Goal: Transaction & Acquisition: Purchase product/service

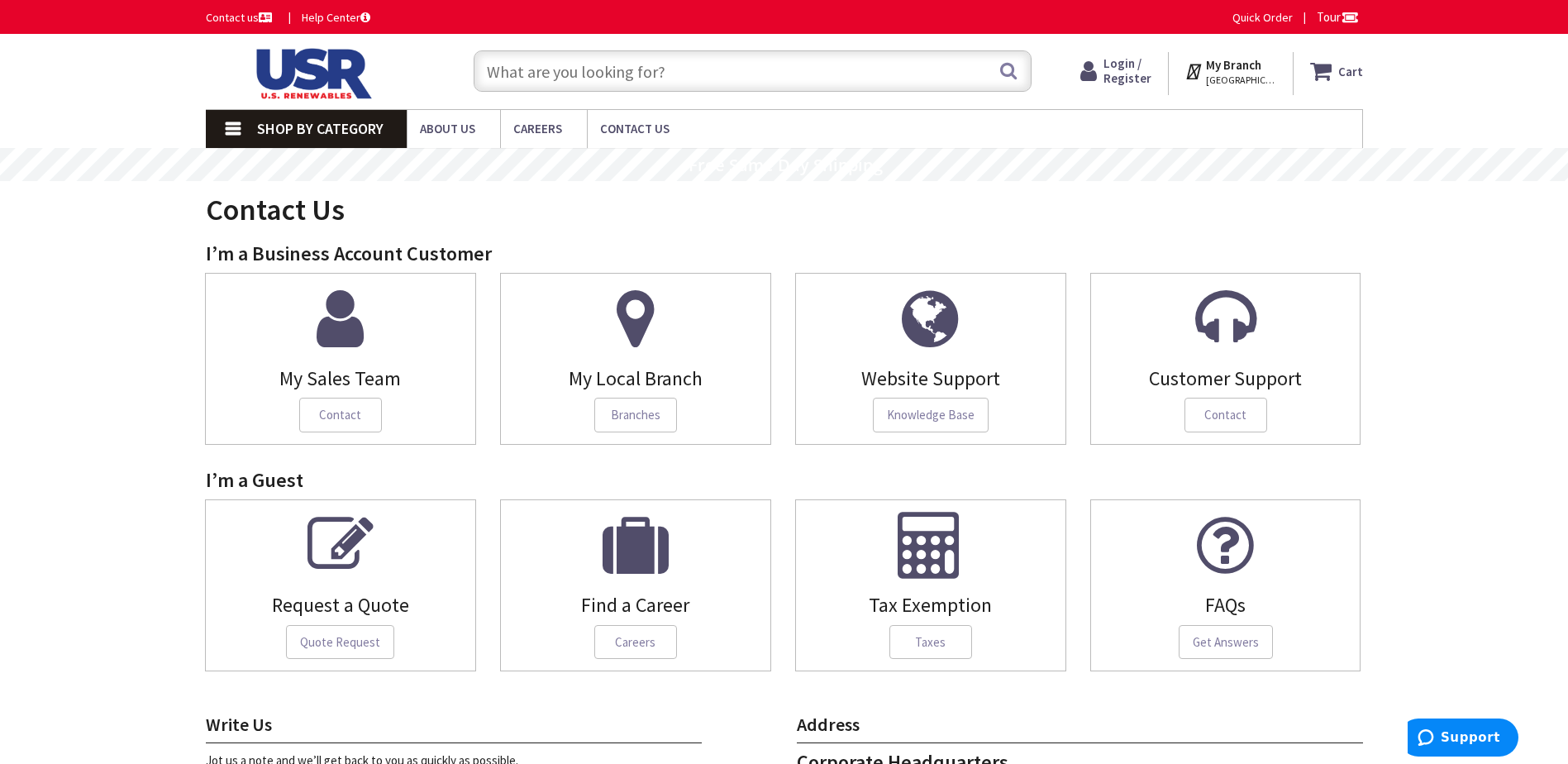
click at [301, 136] on span "Shop By Category" at bounding box center [320, 128] width 127 height 19
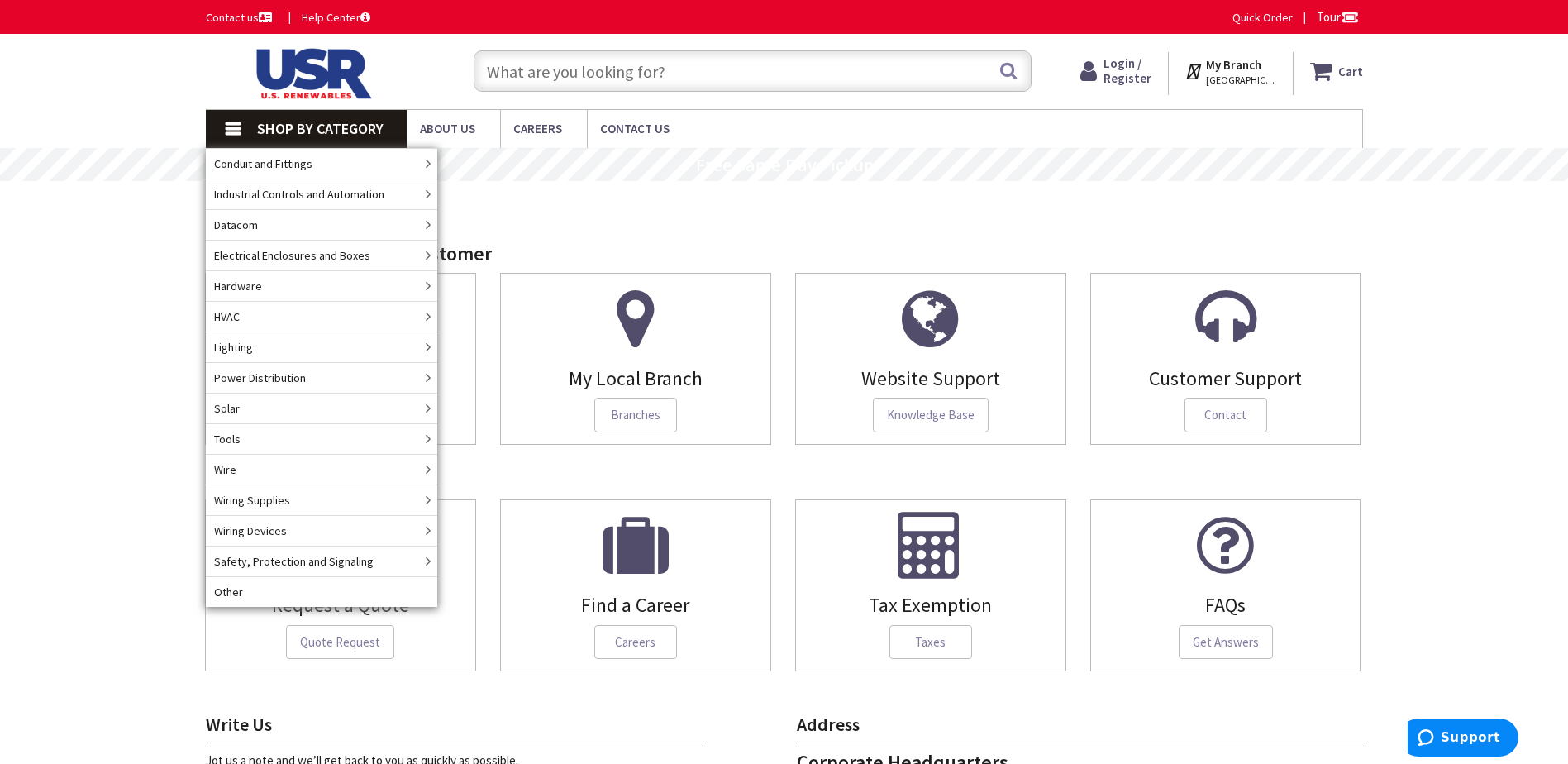
click at [514, 74] on input "text" at bounding box center [752, 70] width 558 height 41
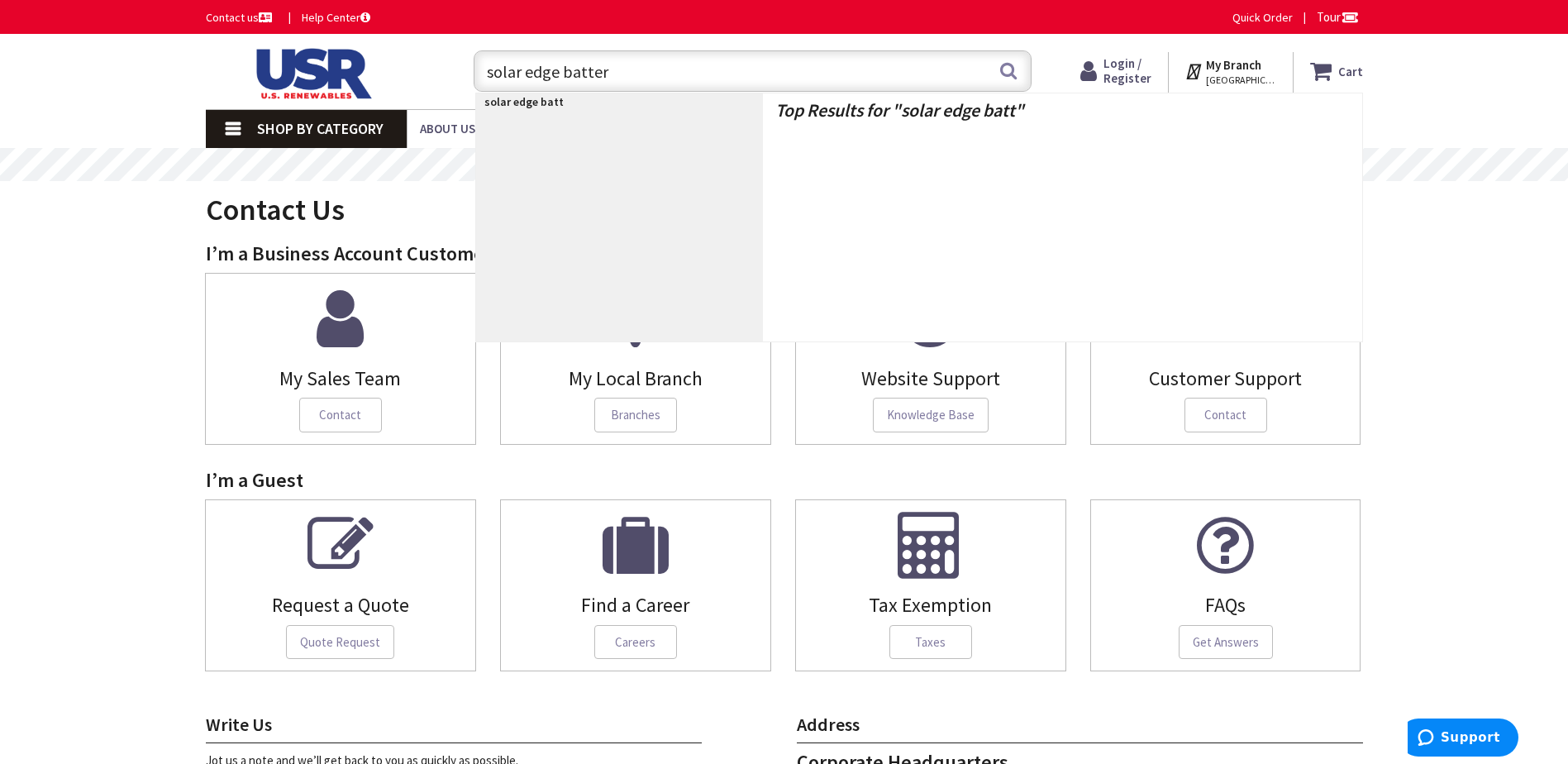
type input "solar edge battery"
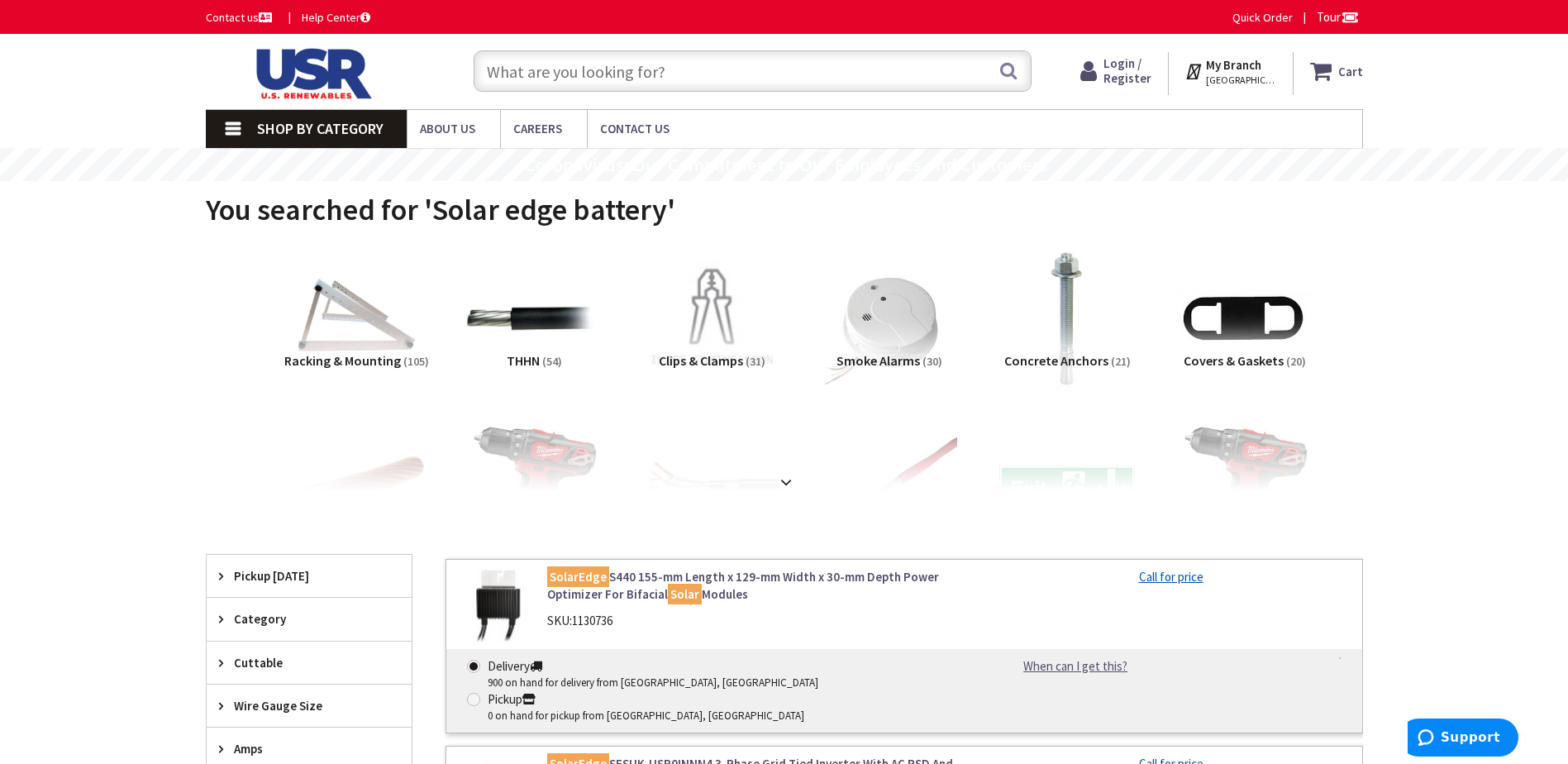
click at [790, 476] on strong at bounding box center [786, 482] width 20 height 18
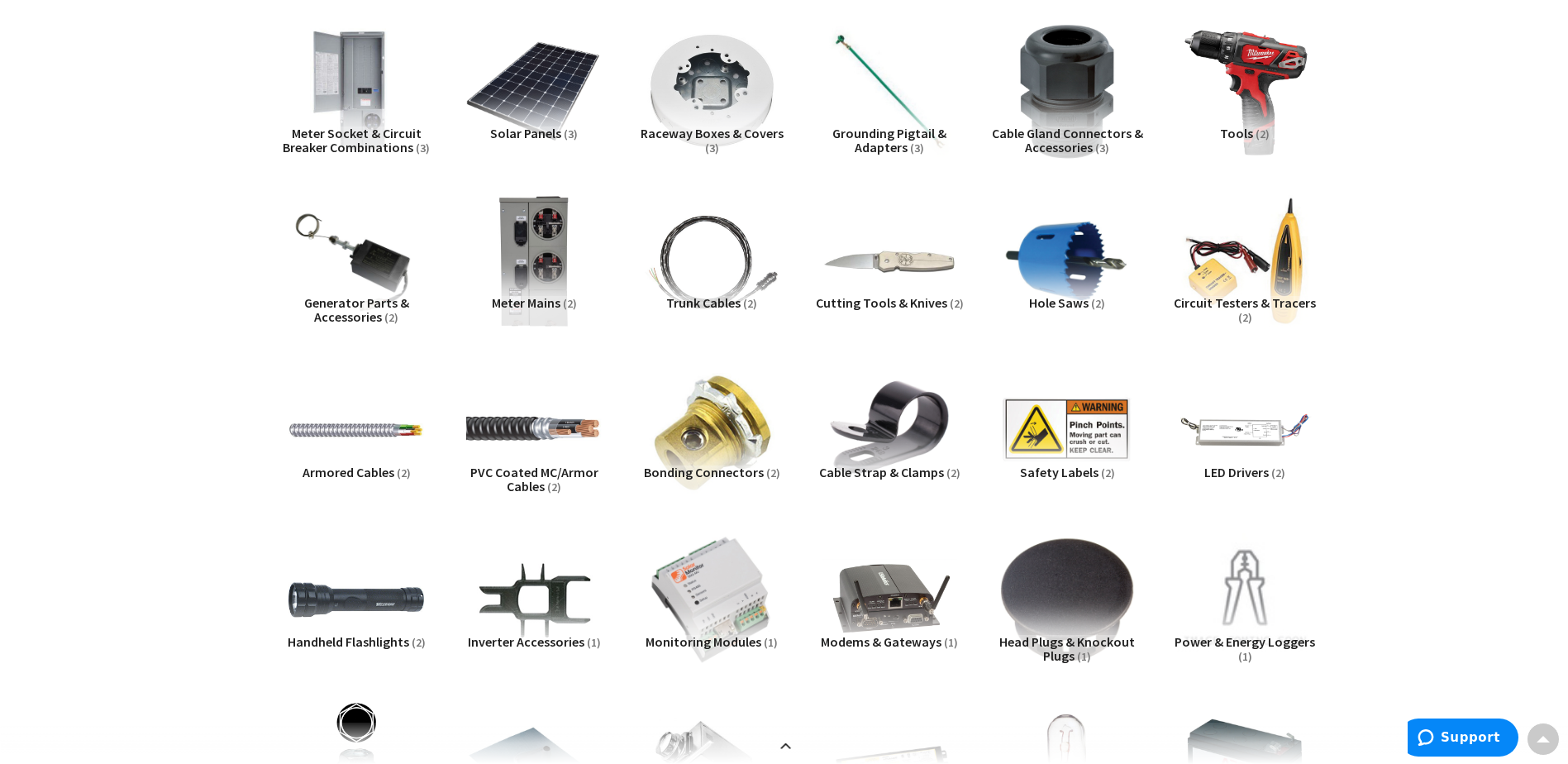
scroll to position [1157, 0]
